Goal: Entertainment & Leisure: Consume media (video, audio)

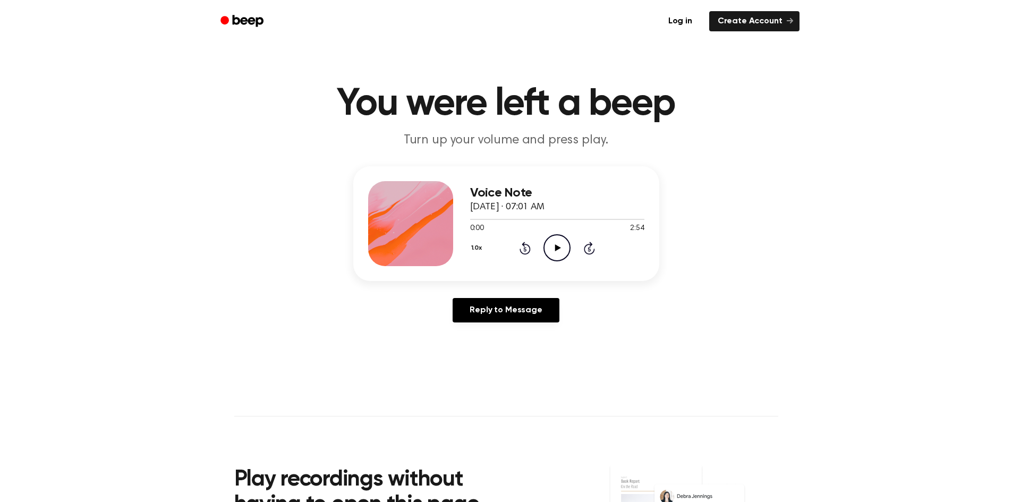
click at [565, 249] on icon "Play Audio" at bounding box center [557, 247] width 27 height 27
click at [551, 246] on icon "Pause Audio" at bounding box center [557, 247] width 27 height 27
click at [548, 247] on icon "Play Audio" at bounding box center [557, 247] width 27 height 27
click at [560, 239] on icon "Pause Audio" at bounding box center [557, 247] width 27 height 27
drag, startPoint x: 493, startPoint y: 221, endPoint x: 463, endPoint y: 220, distance: 29.2
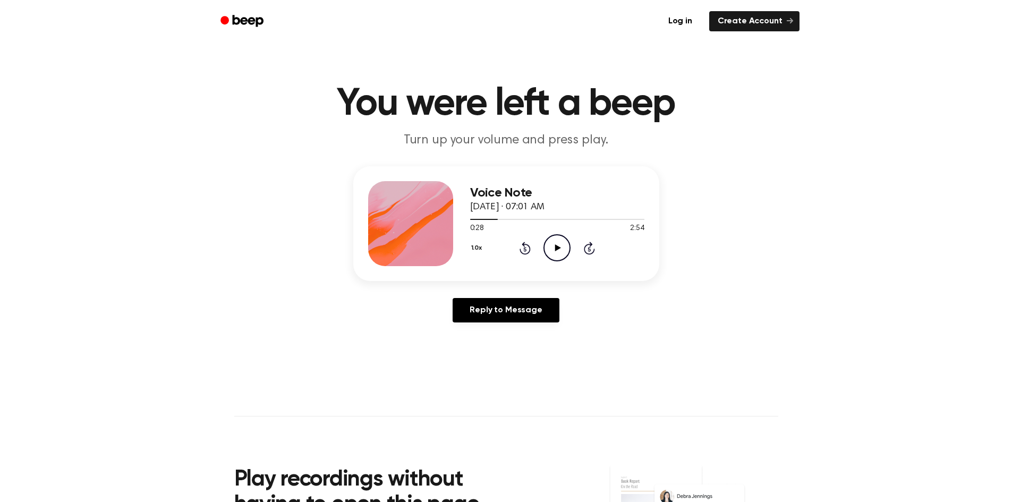
click at [463, 220] on div "Voice Note [DATE] · 07:01 AM 0:28 2:54 Your browser does not support the [objec…" at bounding box center [506, 223] width 306 height 115
click at [472, 219] on div at bounding box center [484, 219] width 28 height 1
click at [626, 313] on div "Reply to Message" at bounding box center [506, 314] width 306 height 33
click at [563, 251] on icon "Play Audio" at bounding box center [557, 247] width 27 height 27
click at [542, 245] on div "1.0x Rewind 5 seconds Pause Audio Skip 5 seconds" at bounding box center [557, 247] width 174 height 27
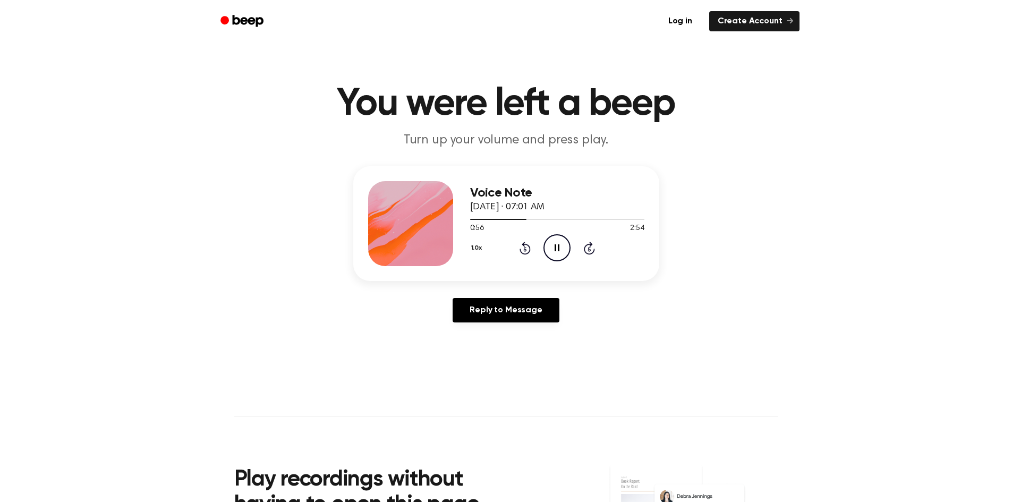
click at [555, 248] on icon at bounding box center [557, 247] width 5 height 7
click at [568, 245] on icon "Play Audio" at bounding box center [557, 247] width 27 height 27
